Goal: Transaction & Acquisition: Purchase product/service

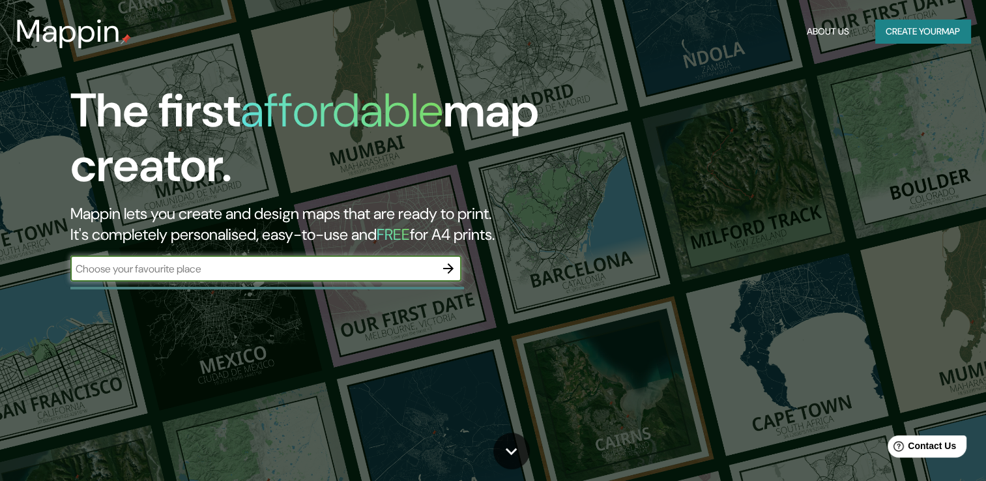
click at [381, 264] on input "text" at bounding box center [252, 268] width 365 height 15
type input "[GEOGRAPHIC_DATA]"
click at [450, 272] on icon "button" at bounding box center [448, 269] width 16 height 16
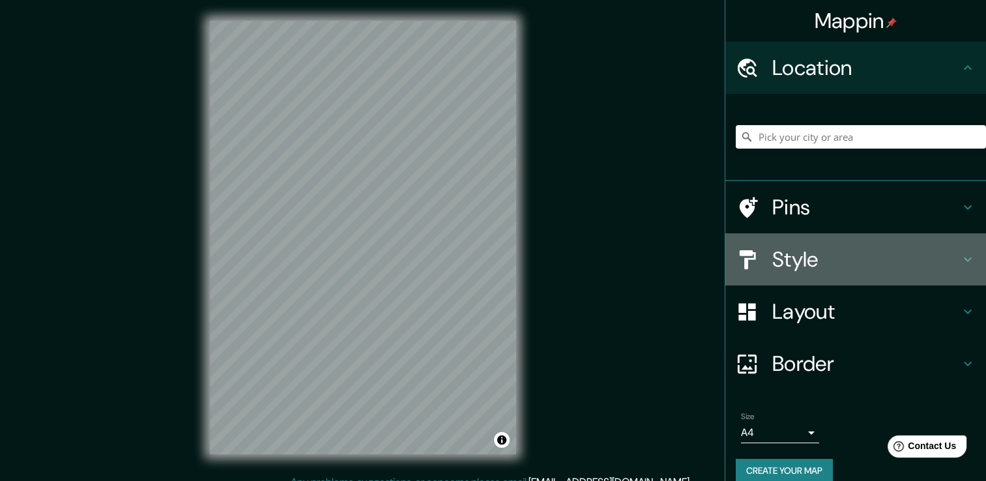
click at [936, 265] on h4 "Style" at bounding box center [866, 259] width 188 height 26
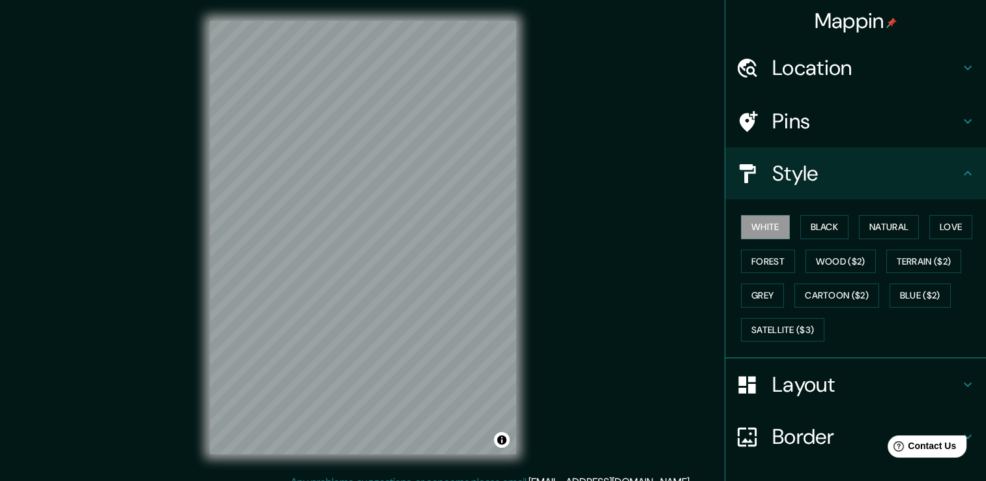
click at [749, 280] on div "White Black Natural Love Forest Wood ($2) Terrain ($2) Grey Cartoon ($2) Blue (…" at bounding box center [861, 278] width 250 height 137
click at [749, 294] on button "Grey" at bounding box center [762, 295] width 43 height 24
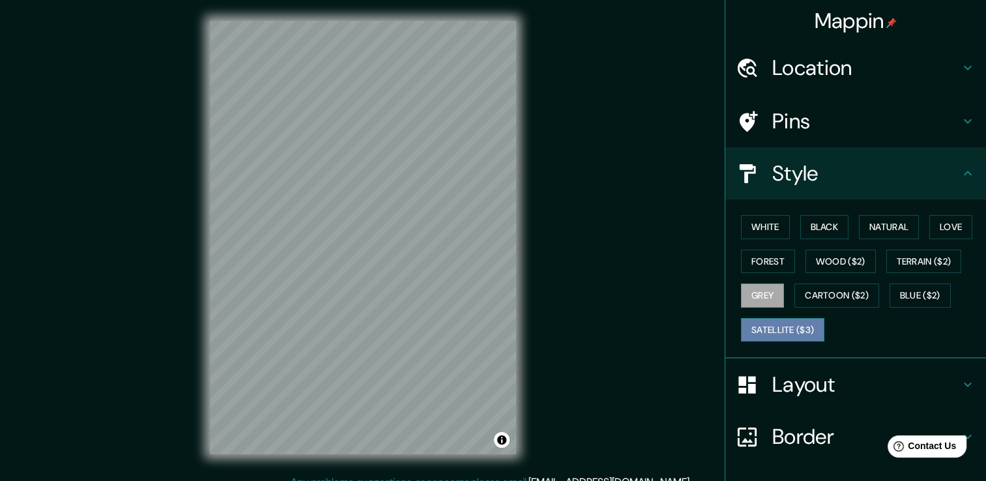
click at [768, 325] on button "Satellite ($3)" at bounding box center [782, 330] width 83 height 24
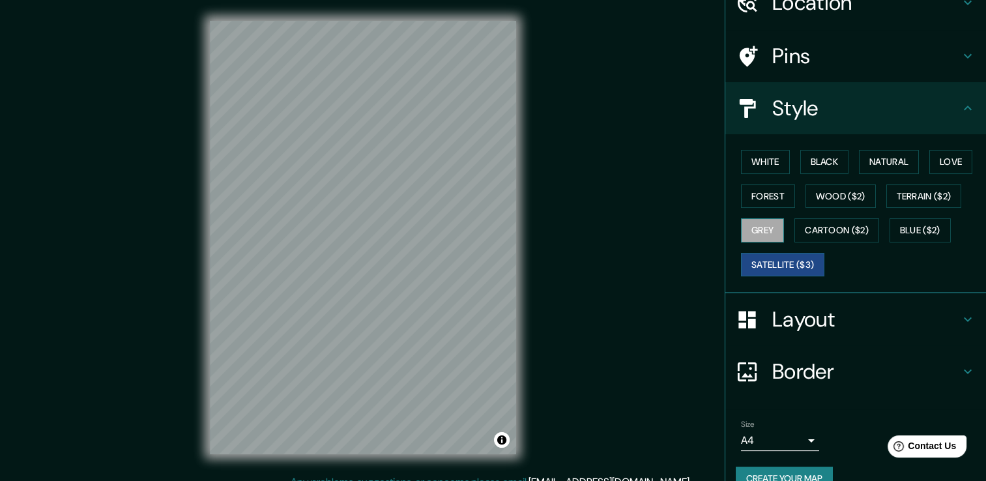
click at [753, 235] on button "Grey" at bounding box center [762, 230] width 43 height 24
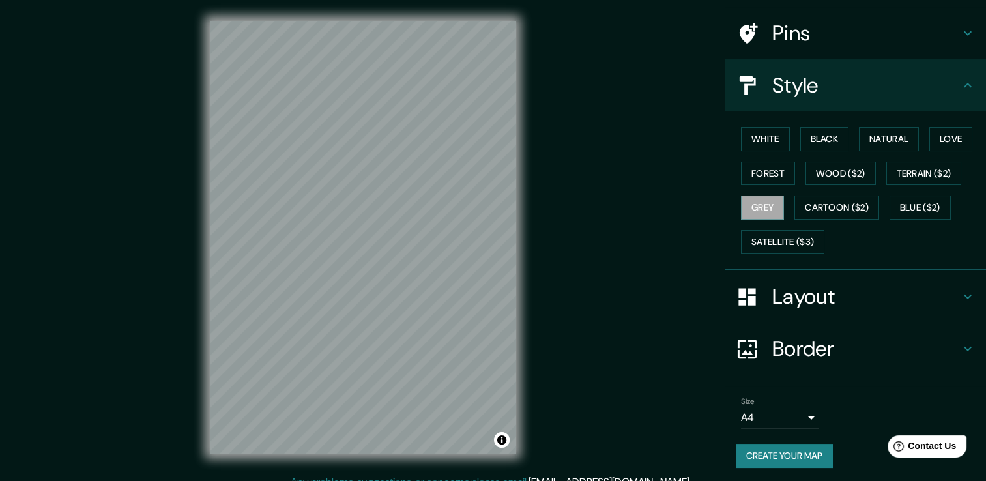
click at [805, 308] on div "Layout" at bounding box center [855, 296] width 261 height 52
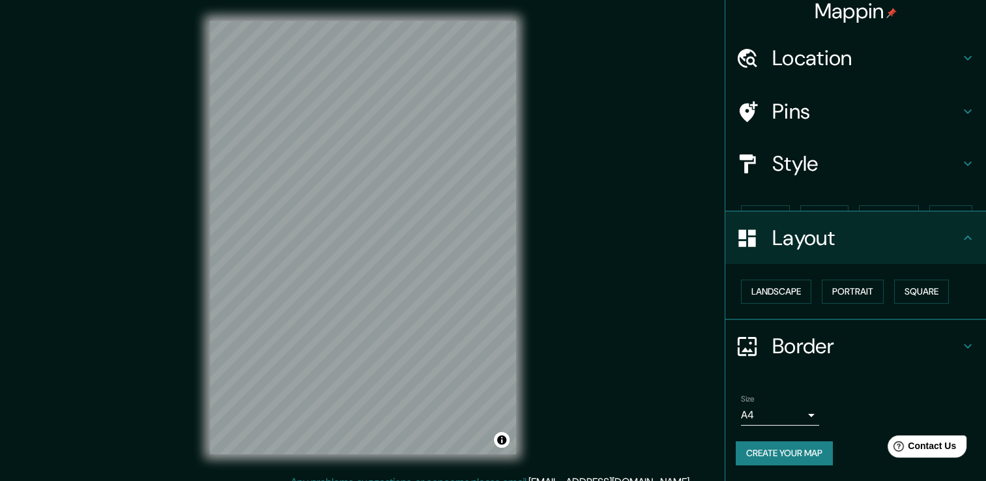
scroll to position [0, 0]
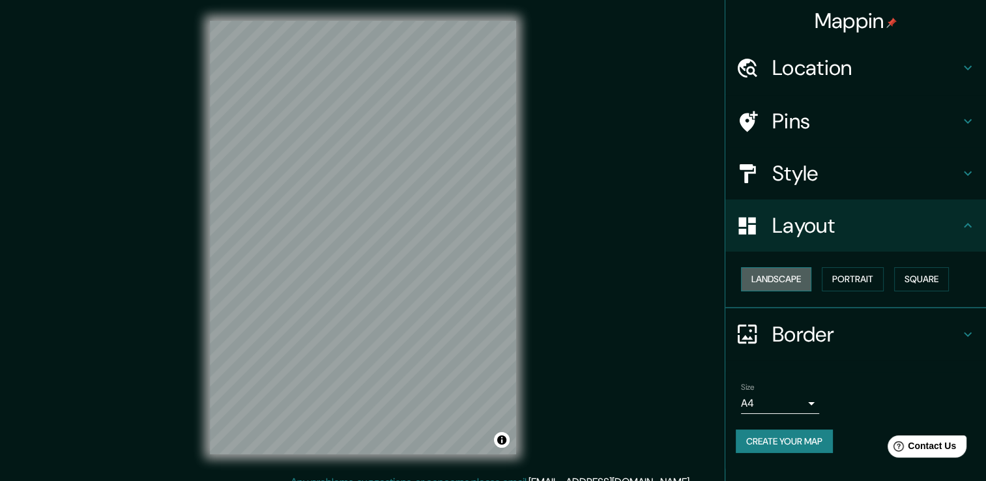
click at [768, 275] on button "Landscape" at bounding box center [776, 279] width 70 height 24
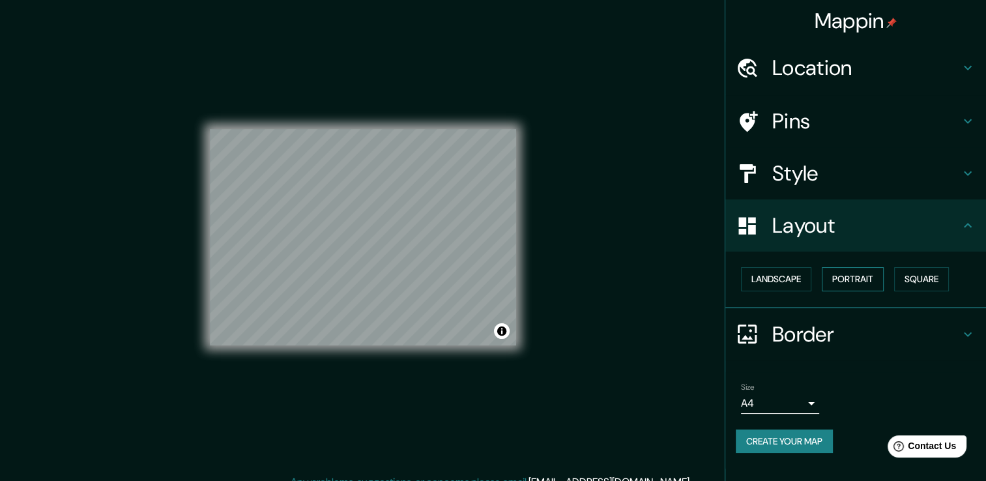
click at [842, 287] on button "Portrait" at bounding box center [853, 279] width 62 height 24
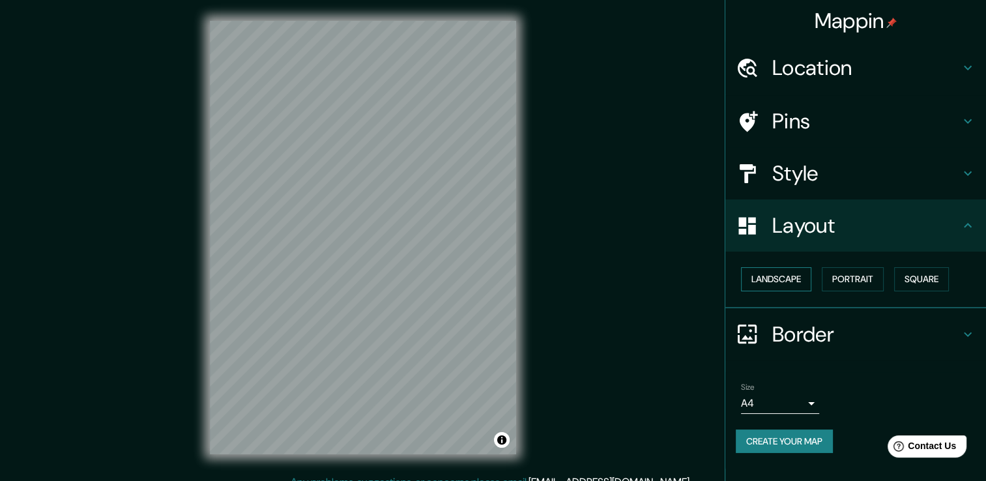
click at [766, 273] on button "Landscape" at bounding box center [776, 279] width 70 height 24
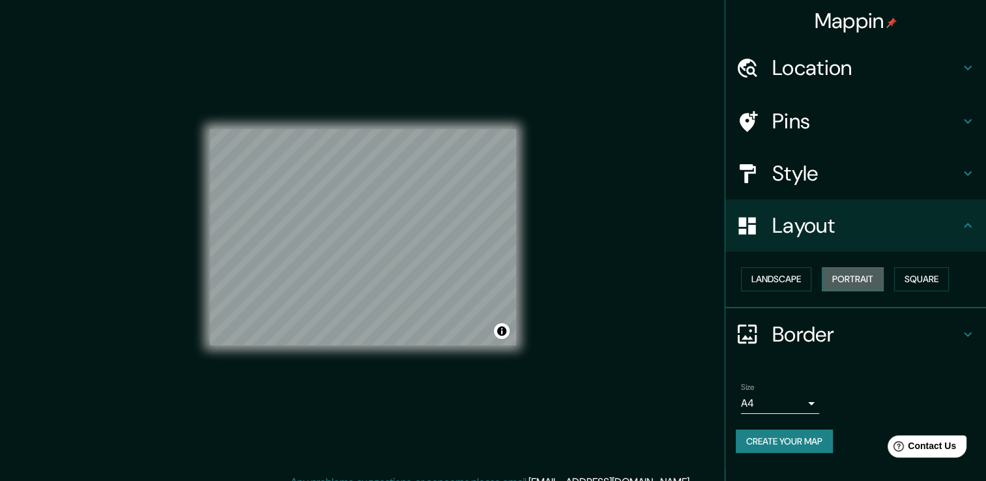
click at [852, 285] on button "Portrait" at bounding box center [853, 279] width 62 height 24
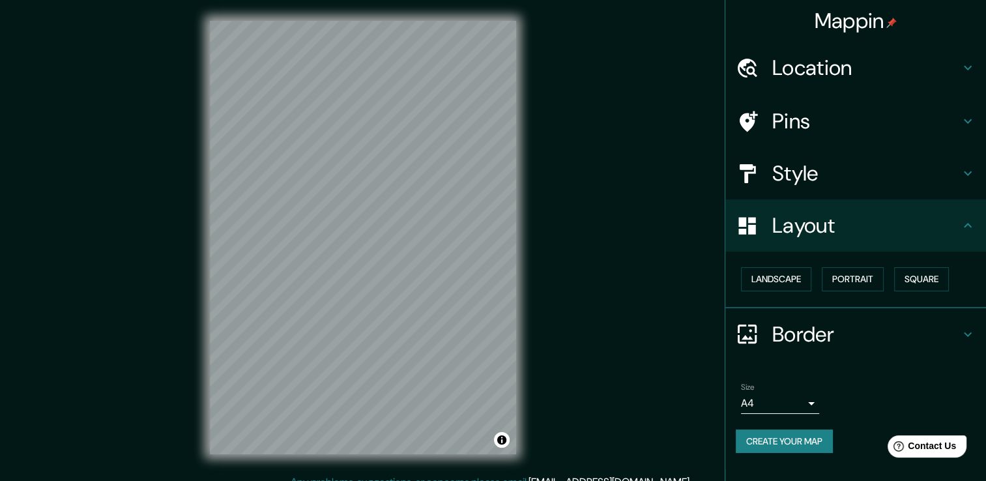
drag, startPoint x: 785, startPoint y: 358, endPoint x: 778, endPoint y: 439, distance: 81.8
click at [788, 381] on ul "Location Pins Style Layout Landscape Portrait Square Border Choose a border. Hi…" at bounding box center [855, 255] width 261 height 427
click at [792, 448] on button "Create your map" at bounding box center [784, 441] width 97 height 24
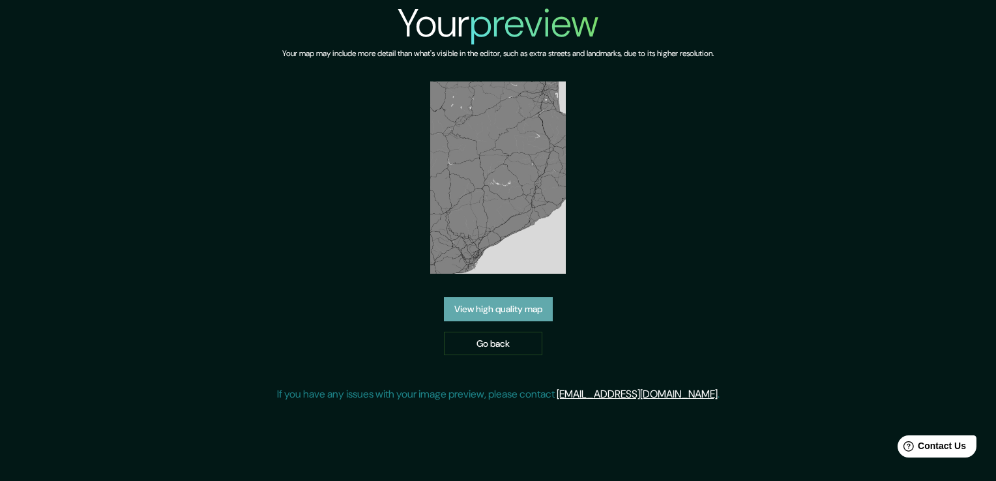
click at [508, 302] on link "View high quality map" at bounding box center [498, 309] width 109 height 24
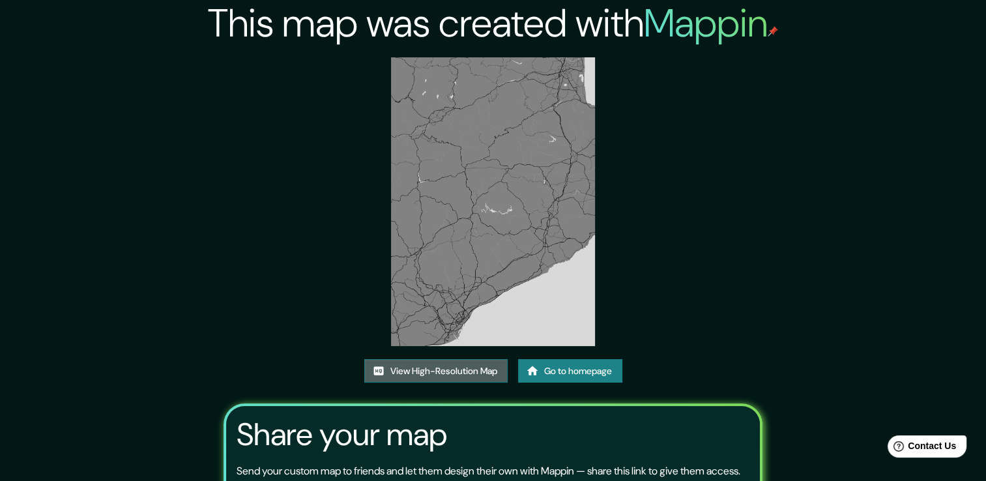
click at [474, 368] on link "View High-Resolution Map" at bounding box center [435, 371] width 143 height 24
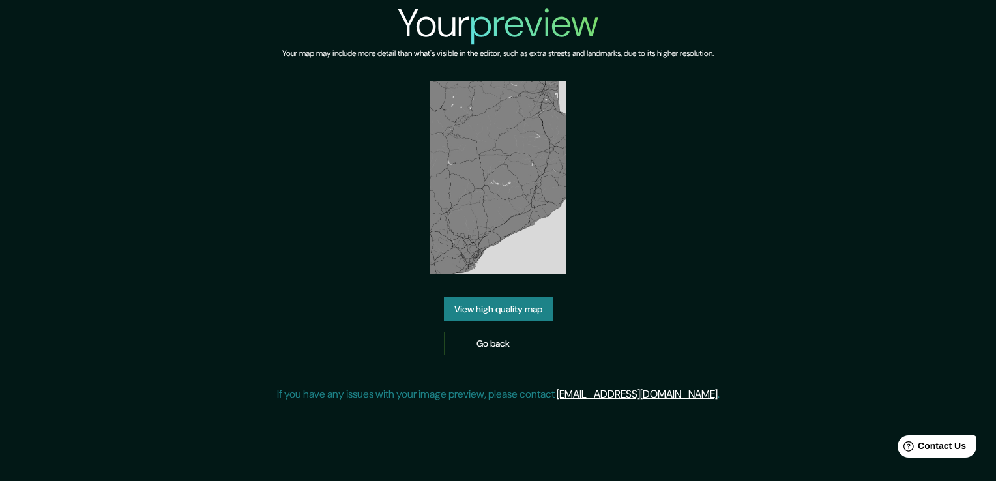
drag, startPoint x: 530, startPoint y: 204, endPoint x: 534, endPoint y: 194, distance: 10.8
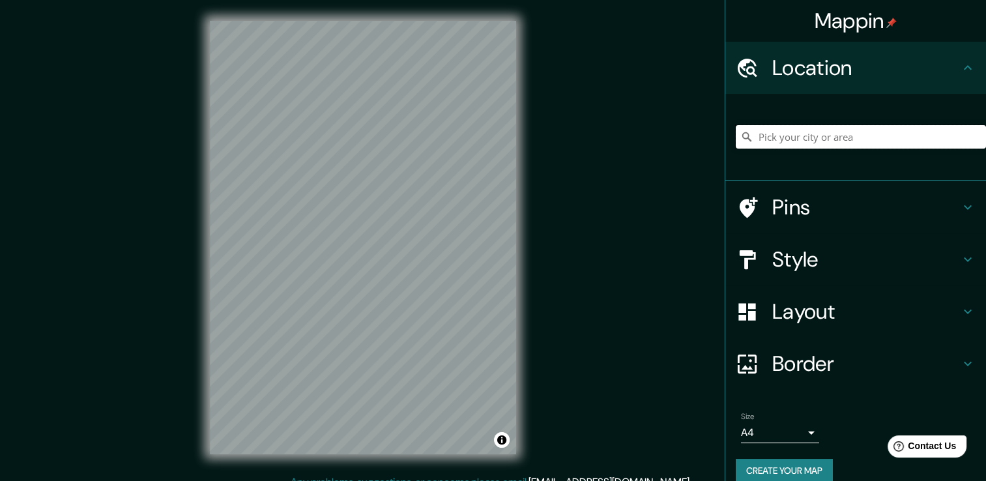
click at [769, 145] on input "Pick your city or area" at bounding box center [861, 136] width 250 height 23
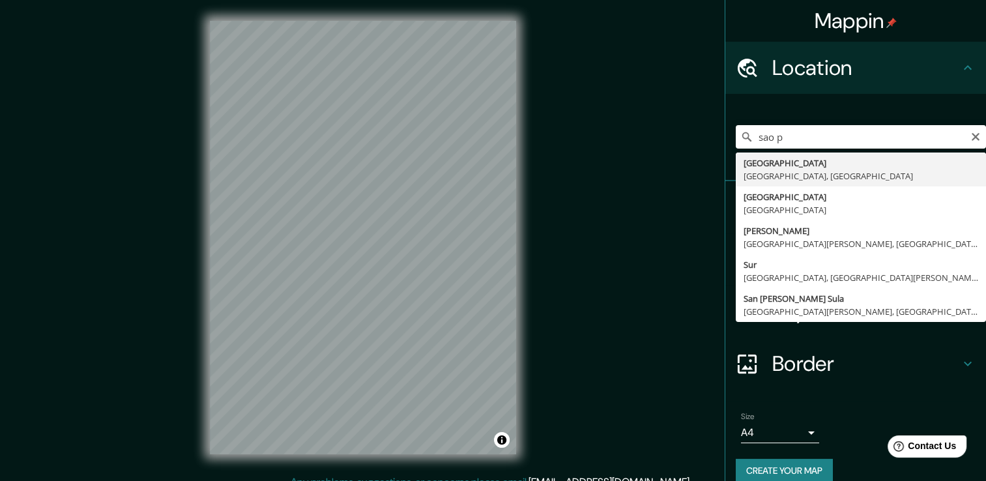
type input "[GEOGRAPHIC_DATA], [GEOGRAPHIC_DATA], [GEOGRAPHIC_DATA]"
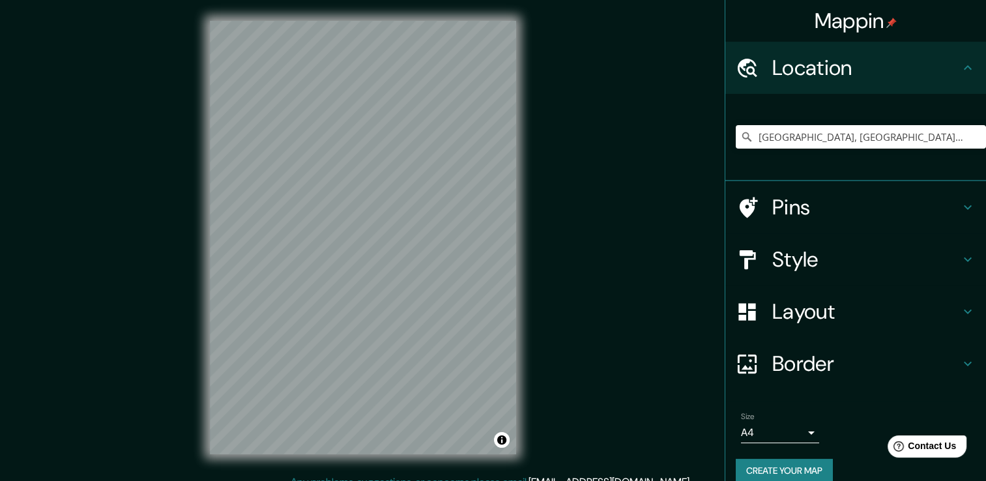
scroll to position [16, 0]
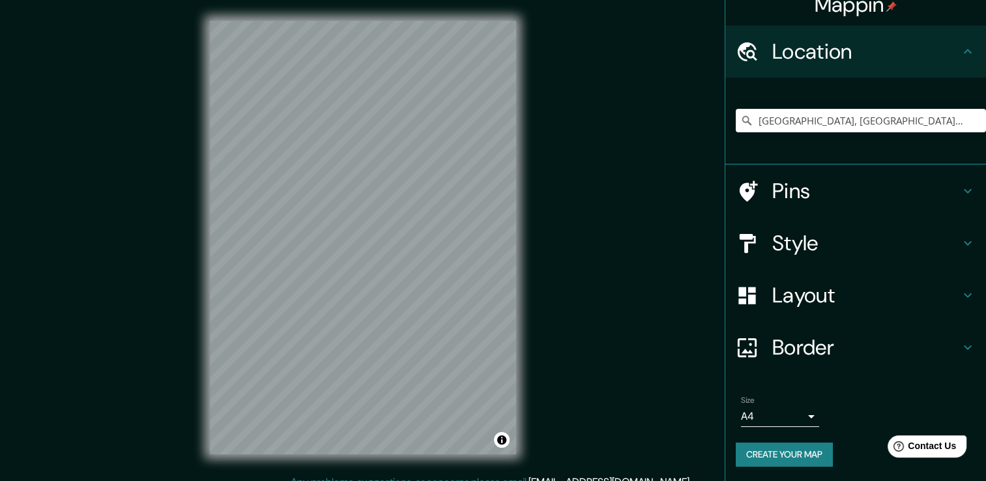
click at [783, 407] on body "Mappin Location [GEOGRAPHIC_DATA], [GEOGRAPHIC_DATA], [GEOGRAPHIC_DATA] Pins St…" at bounding box center [493, 240] width 986 height 481
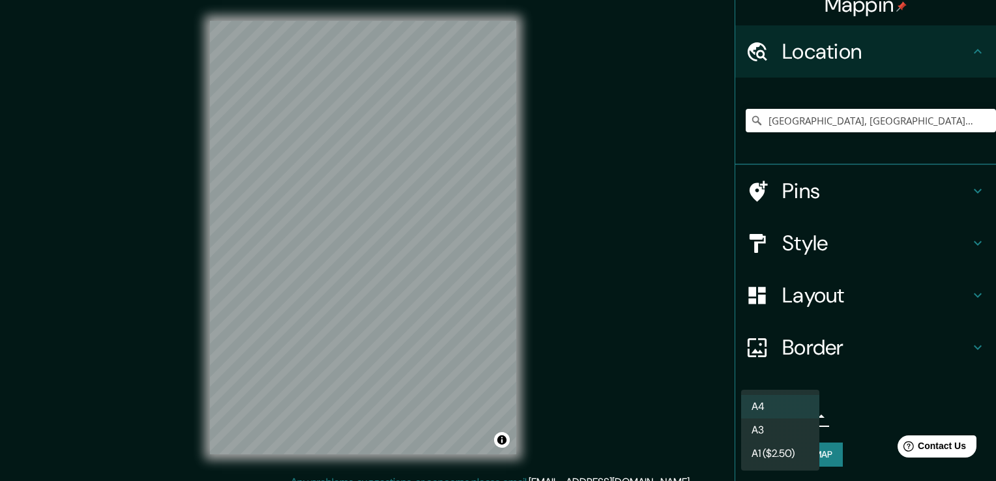
click at [783, 425] on li "A3" at bounding box center [780, 429] width 78 height 23
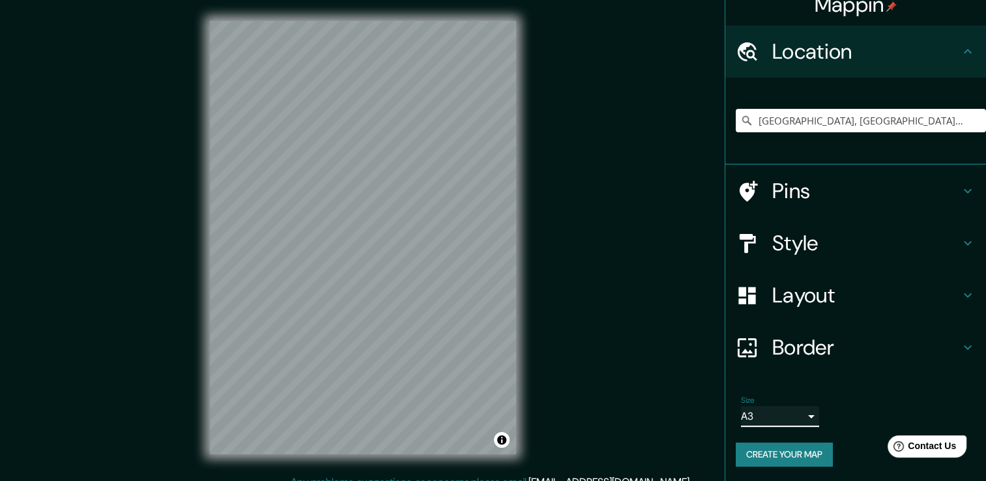
scroll to position [14, 0]
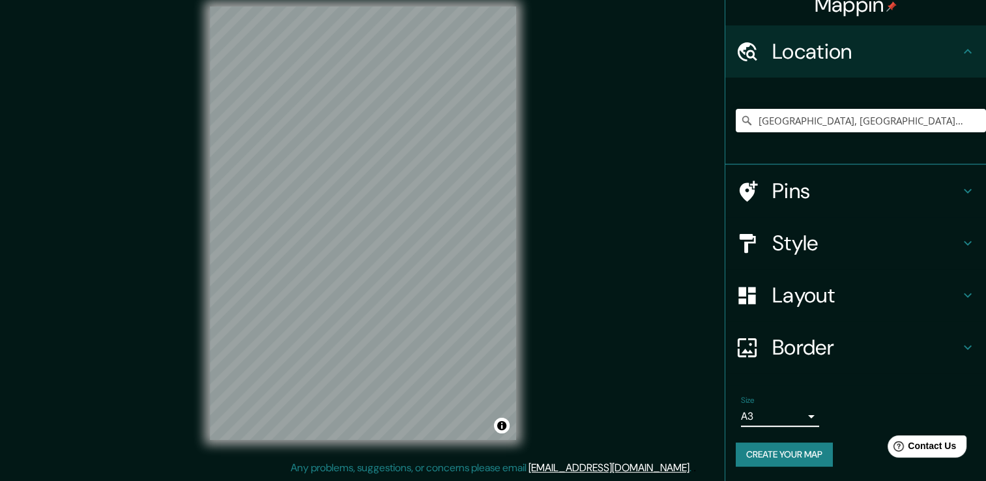
click at [796, 231] on h4 "Style" at bounding box center [866, 243] width 188 height 26
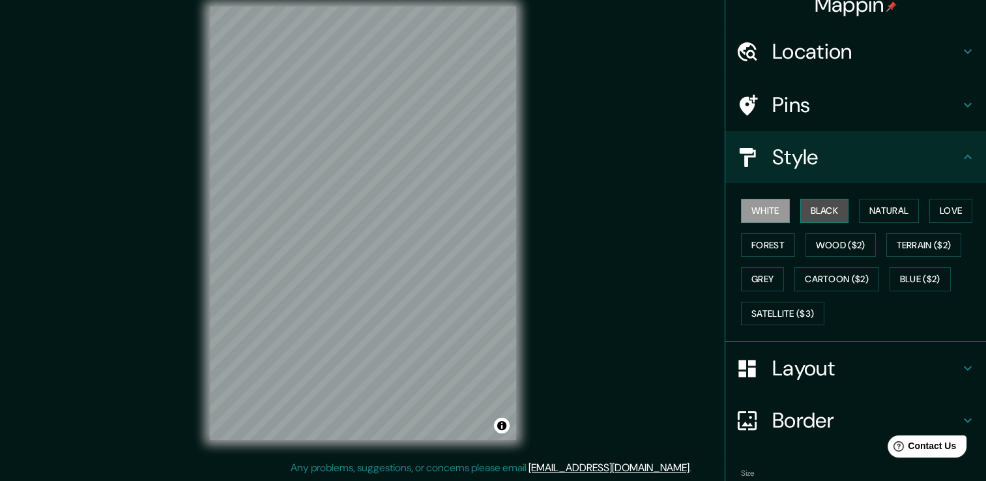
click at [814, 211] on button "Black" at bounding box center [824, 211] width 49 height 24
click at [878, 215] on button "Natural" at bounding box center [889, 211] width 60 height 24
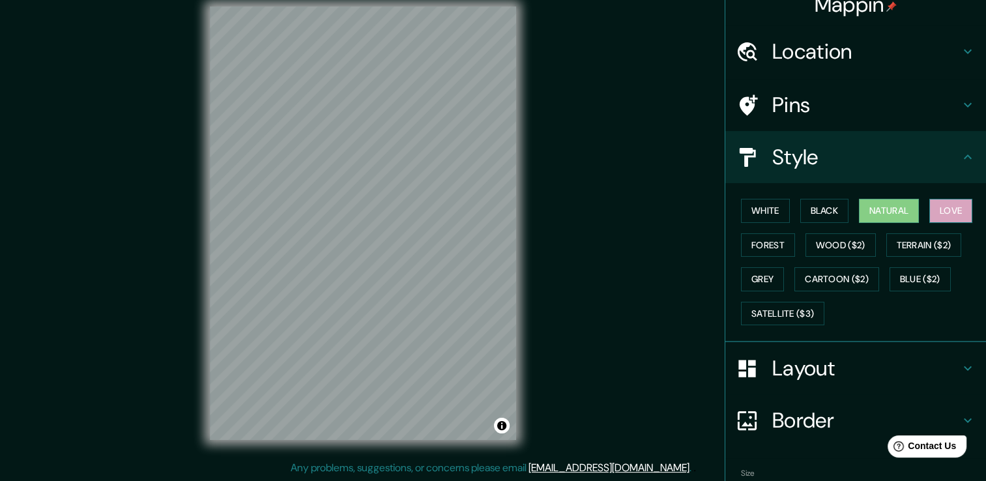
click at [938, 216] on button "Love" at bounding box center [950, 211] width 43 height 24
click at [749, 241] on button "Forest" at bounding box center [768, 245] width 54 height 24
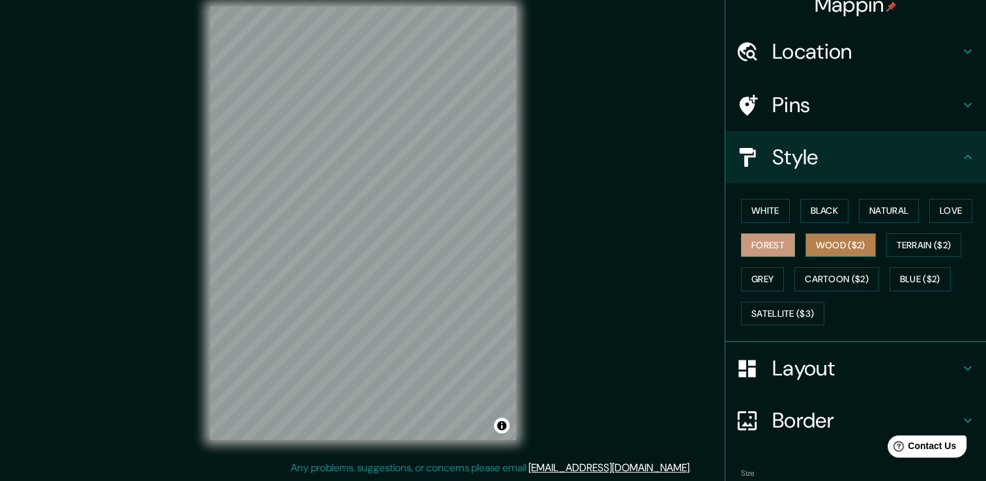
click at [837, 254] on button "Wood ($2)" at bounding box center [840, 245] width 70 height 24
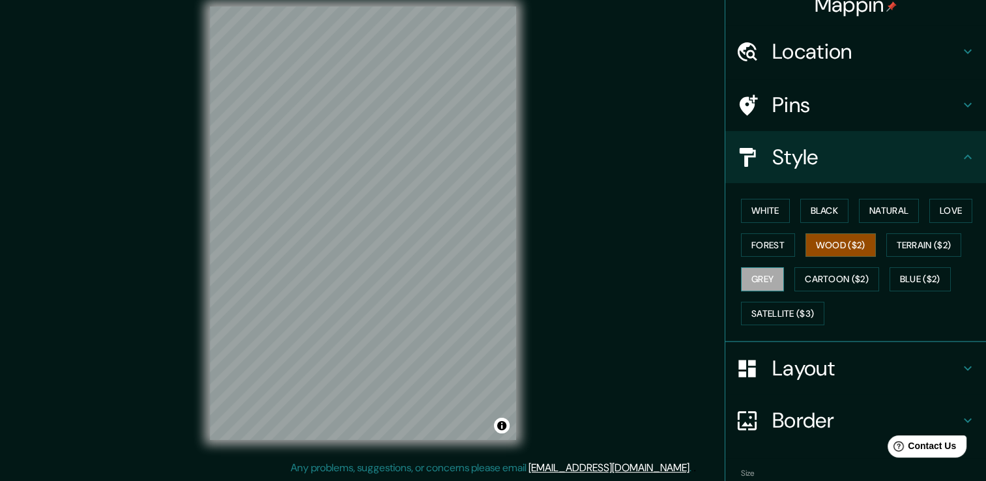
click at [752, 280] on button "Grey" at bounding box center [762, 279] width 43 height 24
click at [745, 211] on button "White" at bounding box center [765, 211] width 49 height 24
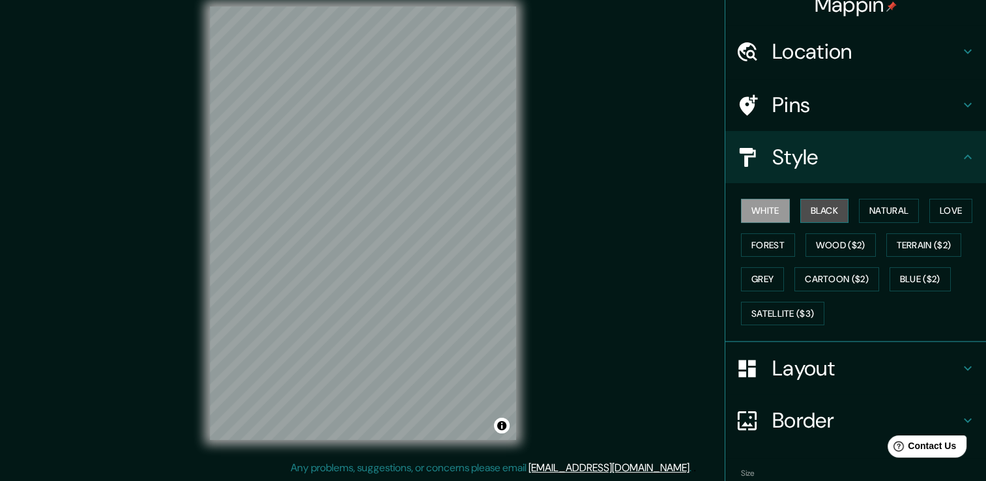
click at [801, 214] on button "Black" at bounding box center [824, 211] width 49 height 24
click at [863, 210] on button "Natural" at bounding box center [889, 211] width 60 height 24
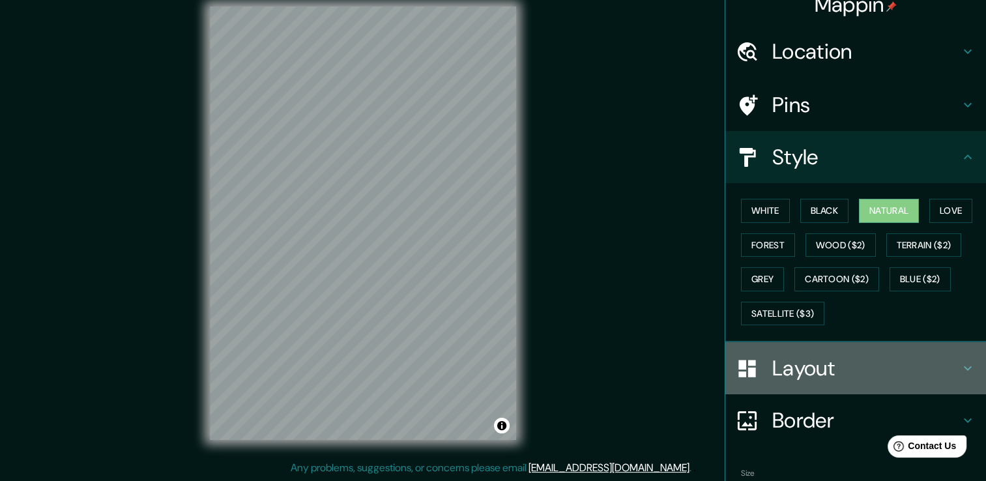
click at [865, 343] on div "Layout" at bounding box center [855, 368] width 261 height 52
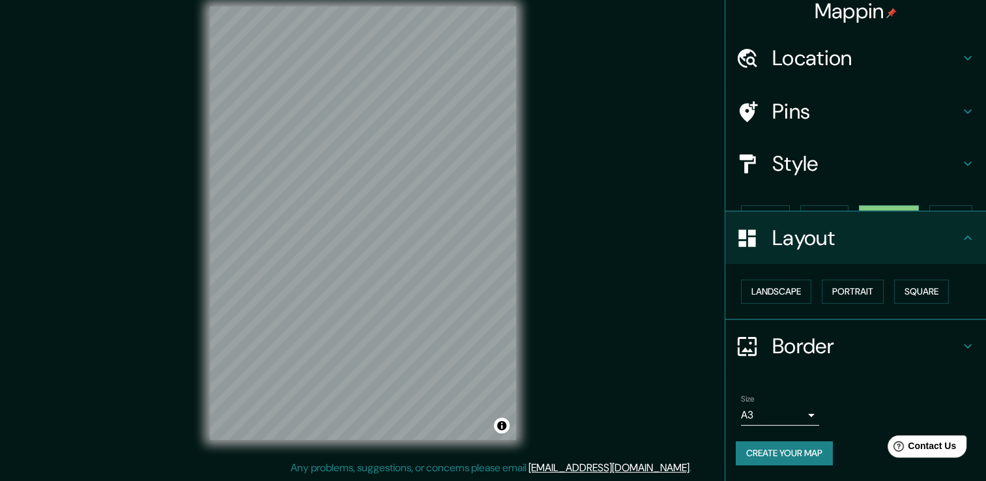
scroll to position [0, 0]
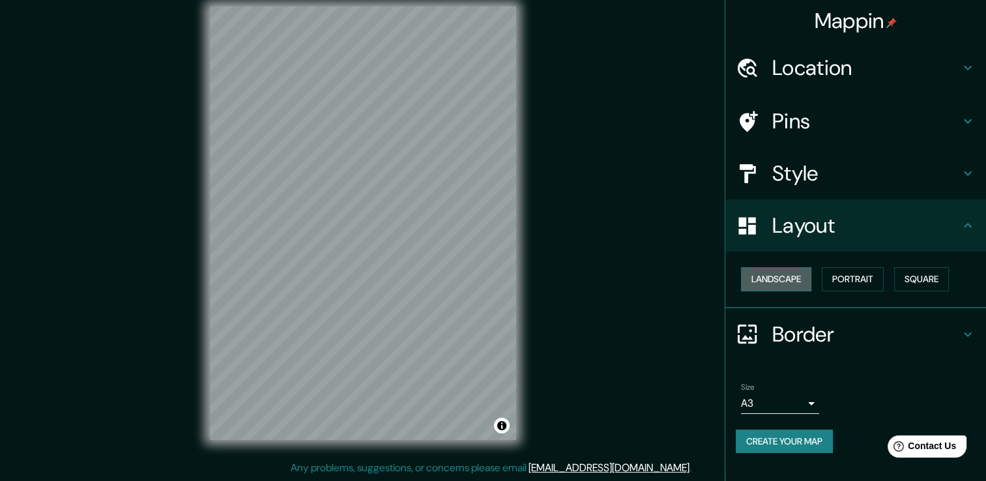
click at [790, 281] on button "Landscape" at bounding box center [776, 279] width 70 height 24
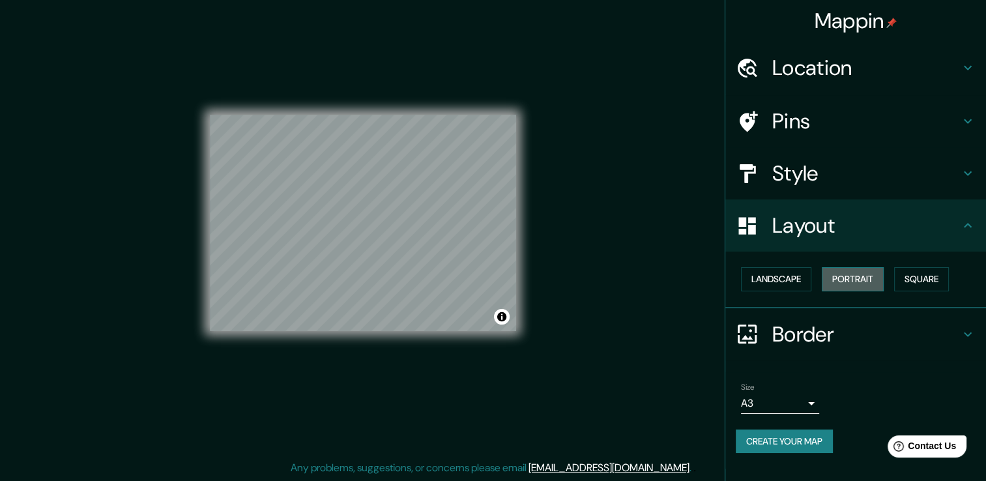
click at [875, 288] on button "Portrait" at bounding box center [853, 279] width 62 height 24
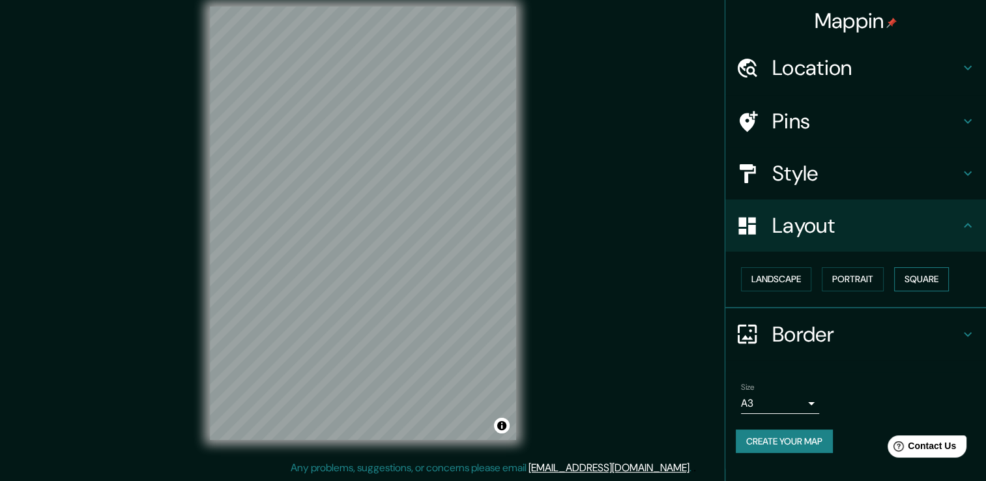
click at [944, 288] on button "Square" at bounding box center [921, 279] width 55 height 24
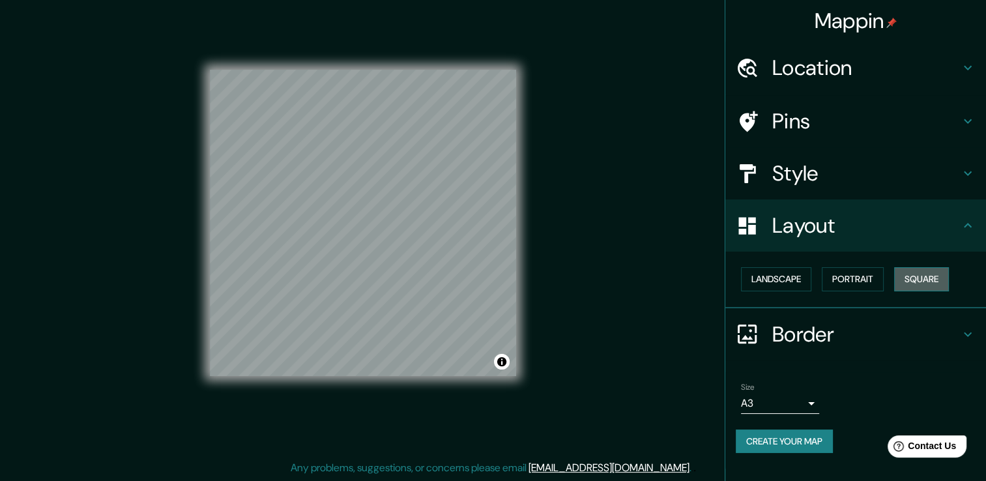
click at [901, 276] on button "Square" at bounding box center [921, 279] width 55 height 24
click at [872, 283] on button "Portrait" at bounding box center [853, 279] width 62 height 24
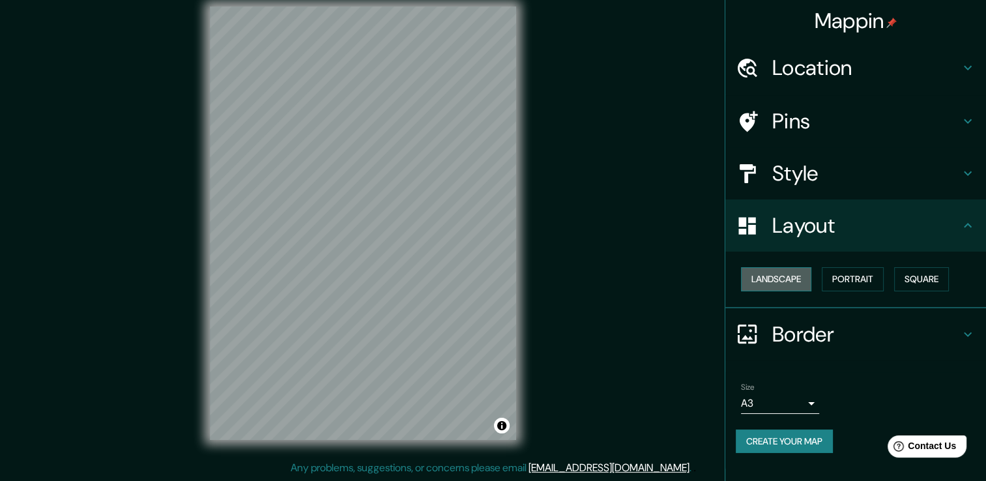
click at [784, 278] on button "Landscape" at bounding box center [776, 279] width 70 height 24
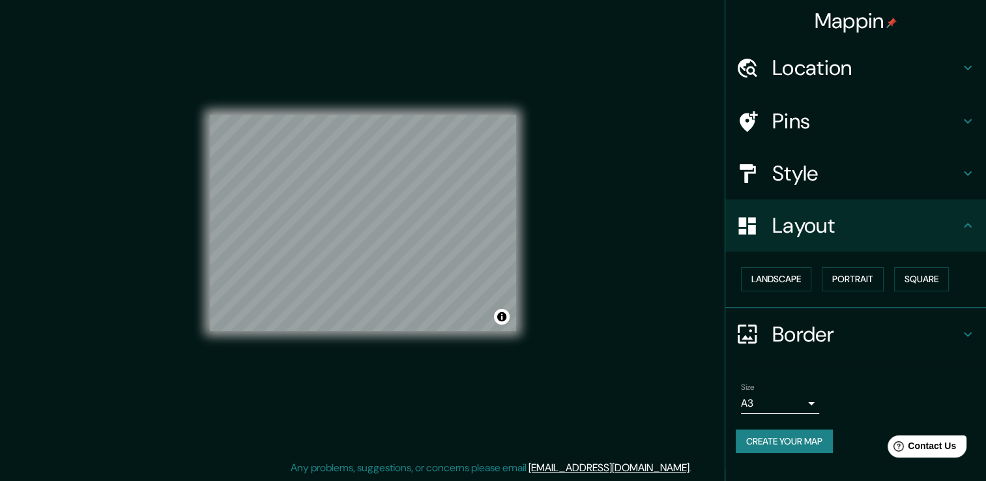
click at [839, 259] on div "Landscape [GEOGRAPHIC_DATA]" at bounding box center [855, 280] width 261 height 57
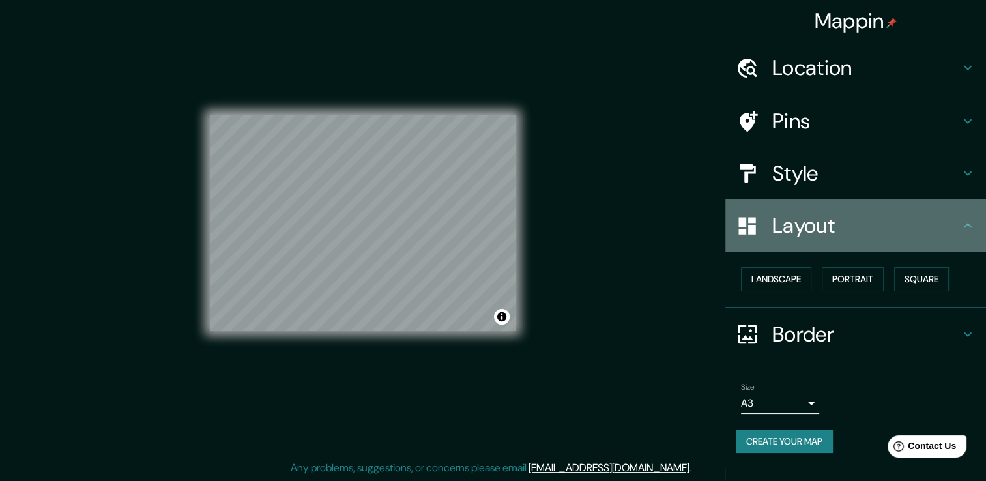
click at [972, 248] on div "Layout" at bounding box center [855, 225] width 261 height 52
click at [971, 240] on div "Layout" at bounding box center [855, 225] width 261 height 52
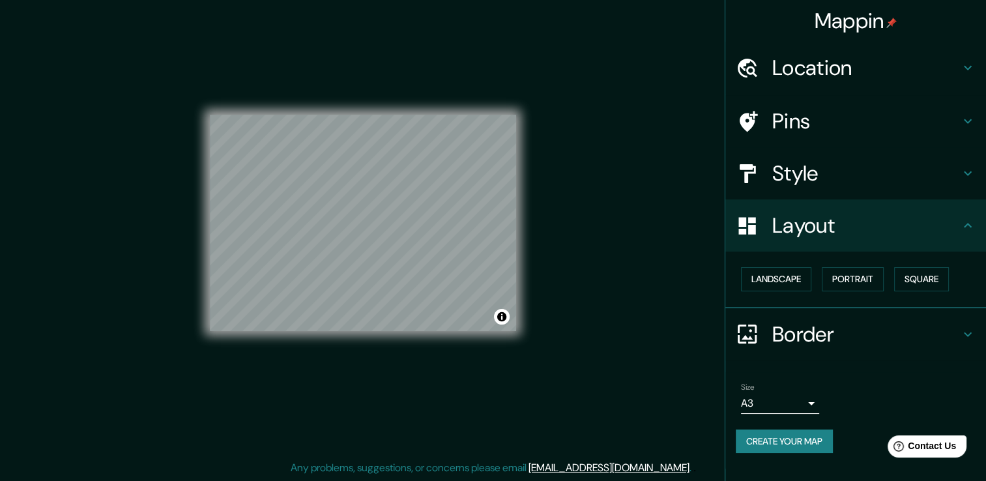
click at [919, 342] on h4 "Border" at bounding box center [866, 334] width 188 height 26
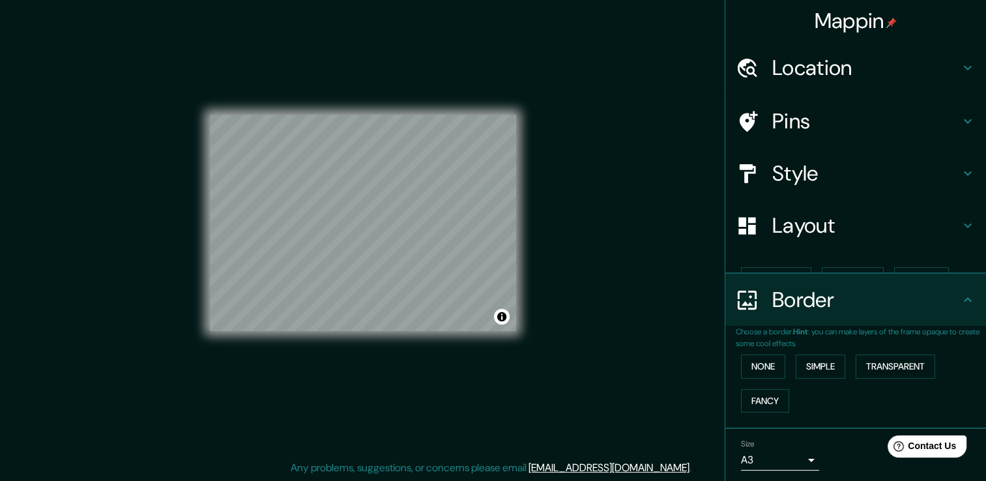
scroll to position [22, 0]
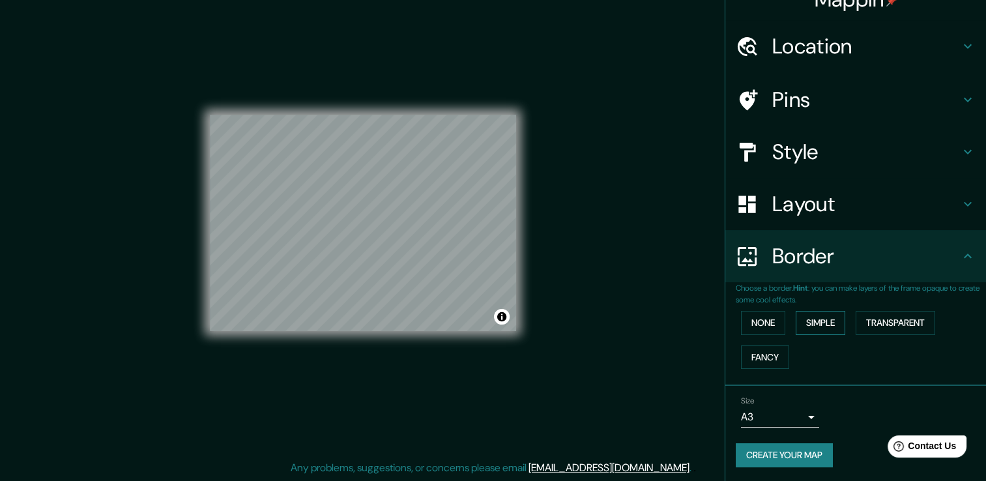
click at [821, 322] on button "Simple" at bounding box center [821, 323] width 50 height 24
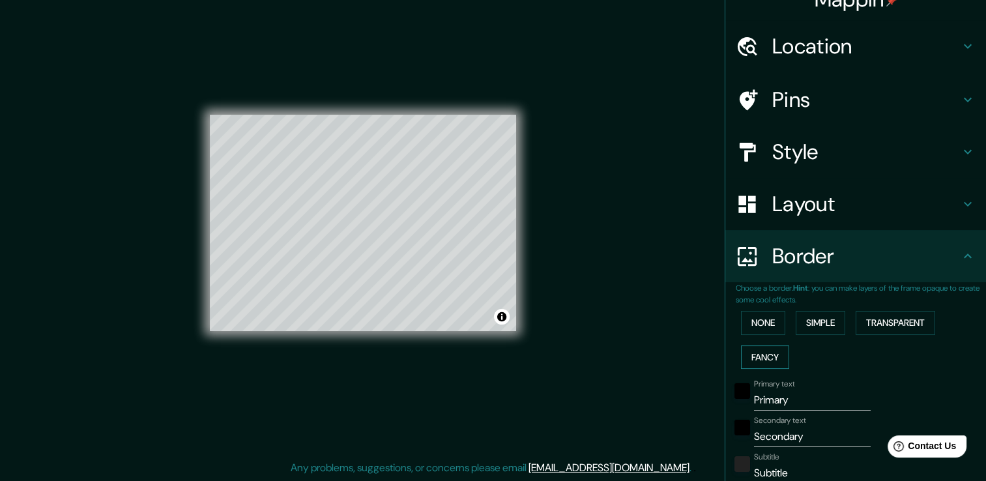
click at [760, 349] on button "Fancy" at bounding box center [765, 357] width 48 height 24
click at [884, 343] on div "None Simple Transparent Fancy" at bounding box center [861, 340] width 250 height 68
drag, startPoint x: 736, startPoint y: 328, endPoint x: 748, endPoint y: 313, distance: 19.0
click at [741, 327] on button "None" at bounding box center [763, 323] width 44 height 24
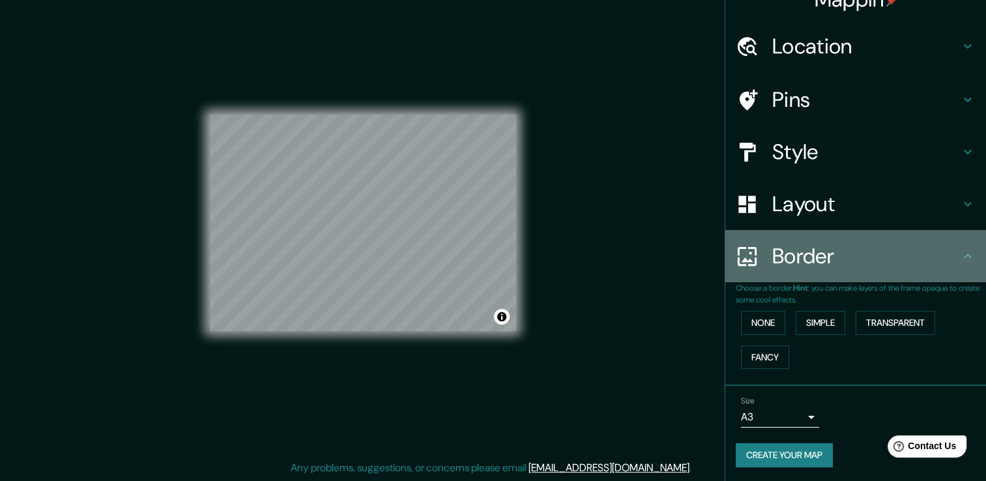
click at [970, 260] on div "Border" at bounding box center [855, 256] width 261 height 52
click at [968, 259] on div "Border" at bounding box center [855, 256] width 261 height 52
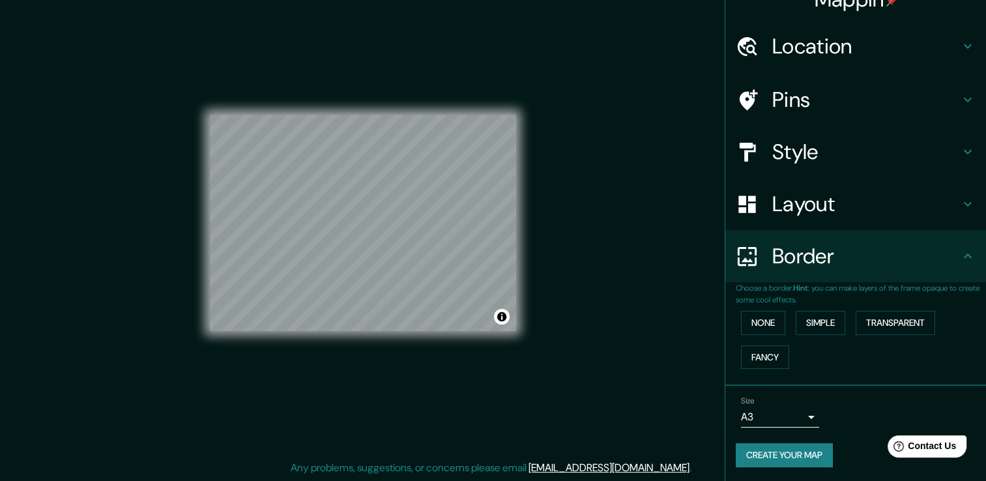
scroll to position [0, 0]
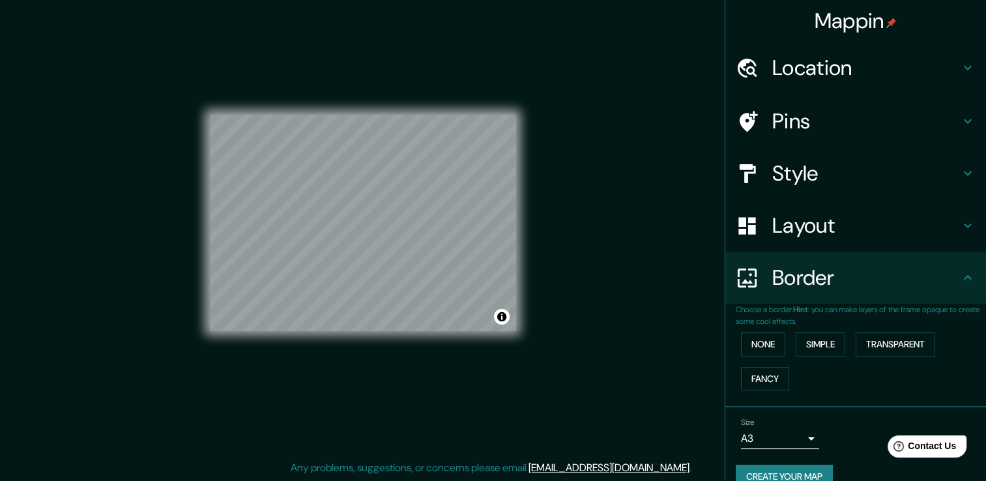
click at [969, 142] on div "Pins" at bounding box center [855, 121] width 261 height 52
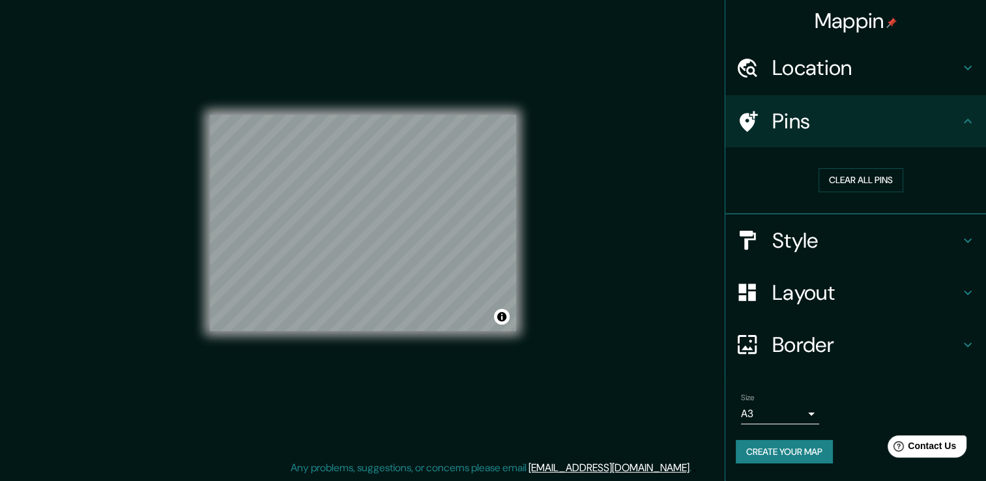
click at [970, 139] on div "Pins" at bounding box center [855, 121] width 261 height 52
click at [965, 126] on icon at bounding box center [968, 121] width 16 height 16
click at [879, 182] on button "Clear all pins" at bounding box center [860, 180] width 85 height 24
click at [951, 83] on div "Location" at bounding box center [855, 68] width 261 height 52
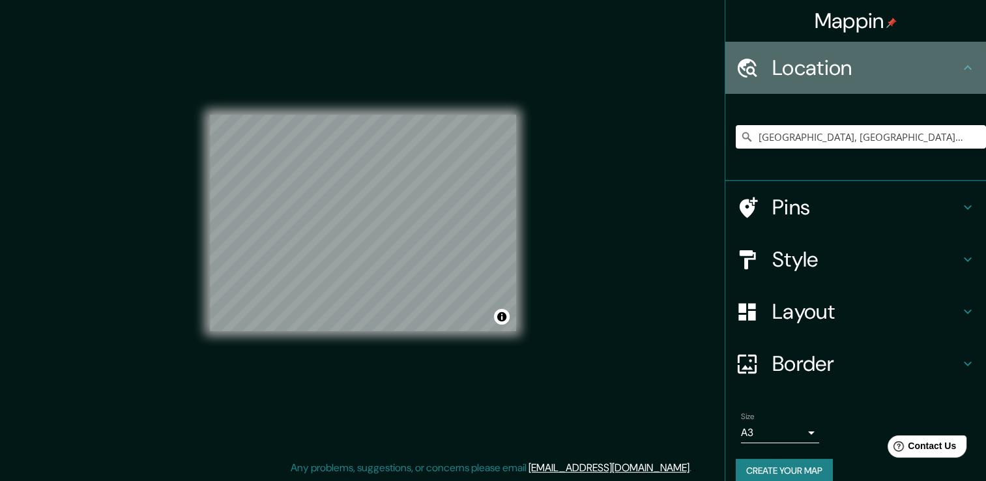
click at [960, 74] on icon at bounding box center [968, 68] width 16 height 16
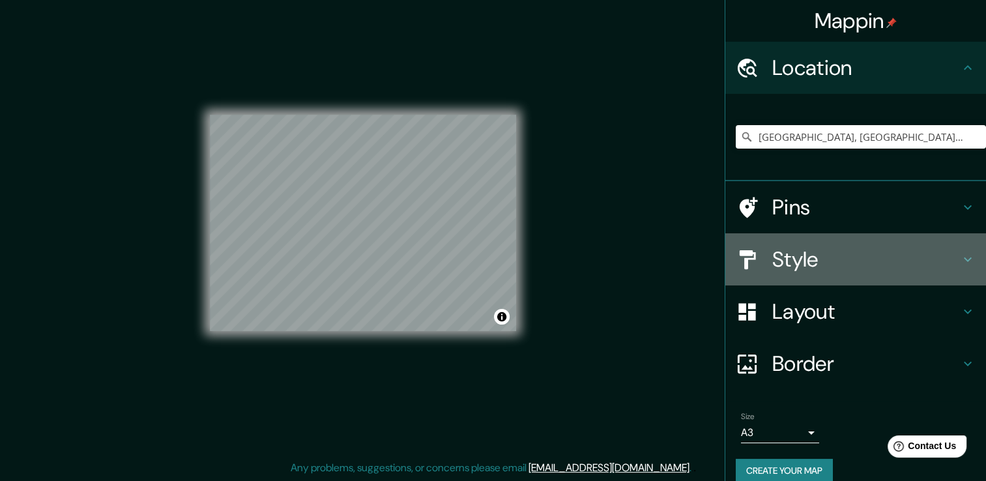
click at [880, 253] on h4 "Style" at bounding box center [866, 259] width 188 height 26
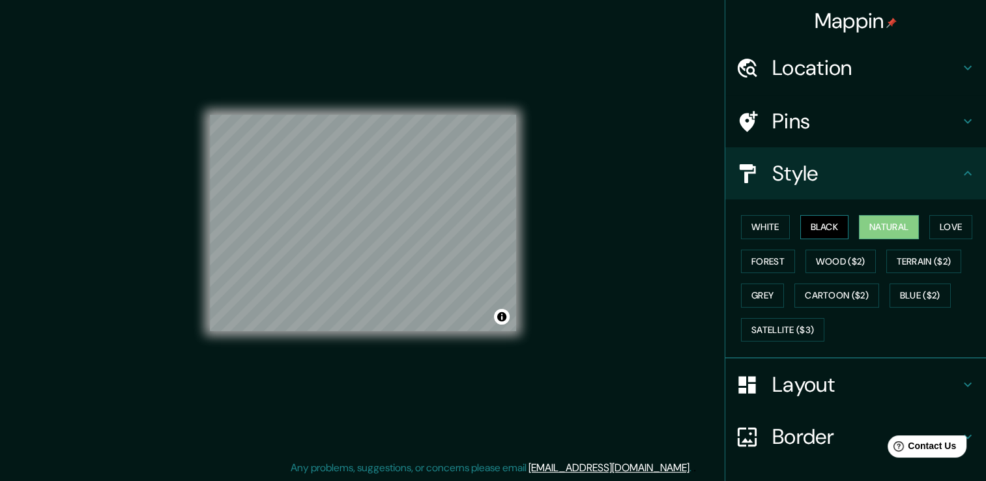
click at [806, 231] on button "Black" at bounding box center [824, 227] width 49 height 24
click at [745, 223] on button "White" at bounding box center [765, 227] width 49 height 24
